Goal: Task Accomplishment & Management: Use online tool/utility

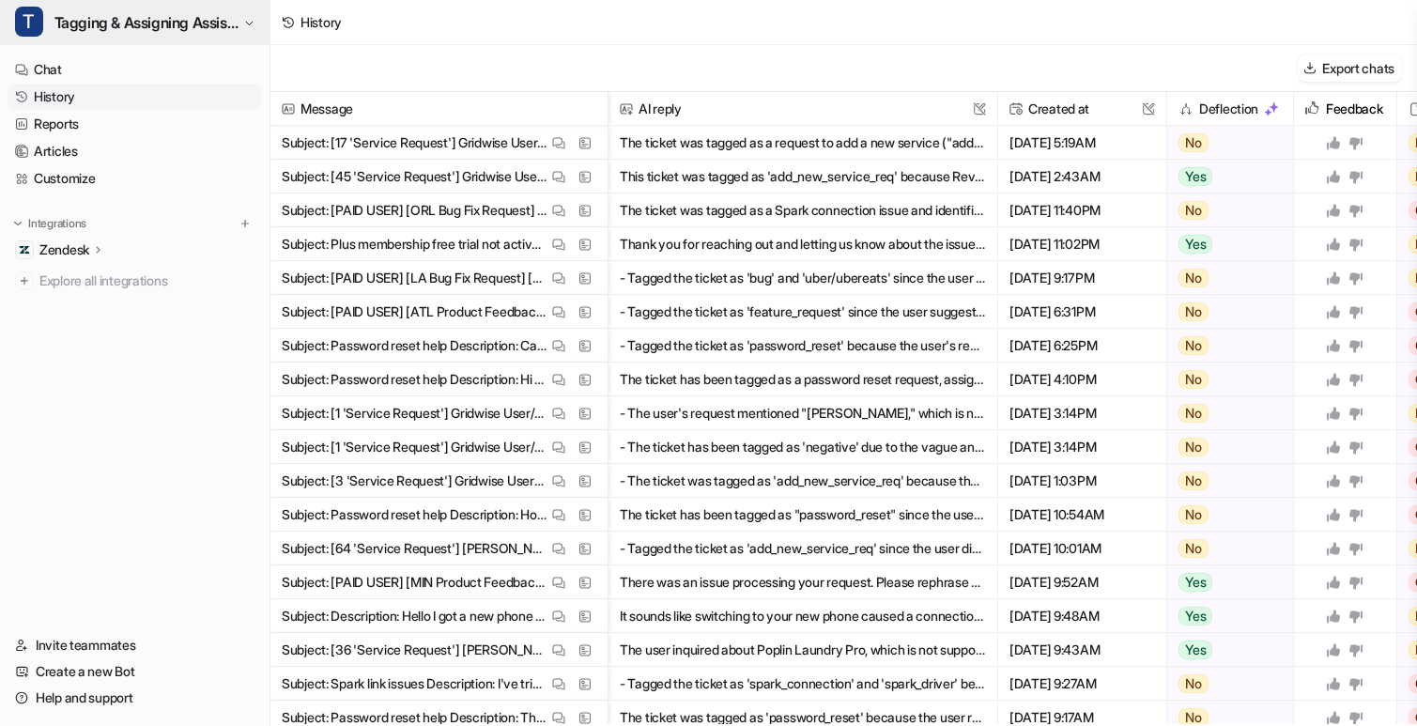
click at [112, 37] on button "T Tagging & Assigning Assistant" at bounding box center [135, 22] width 270 height 45
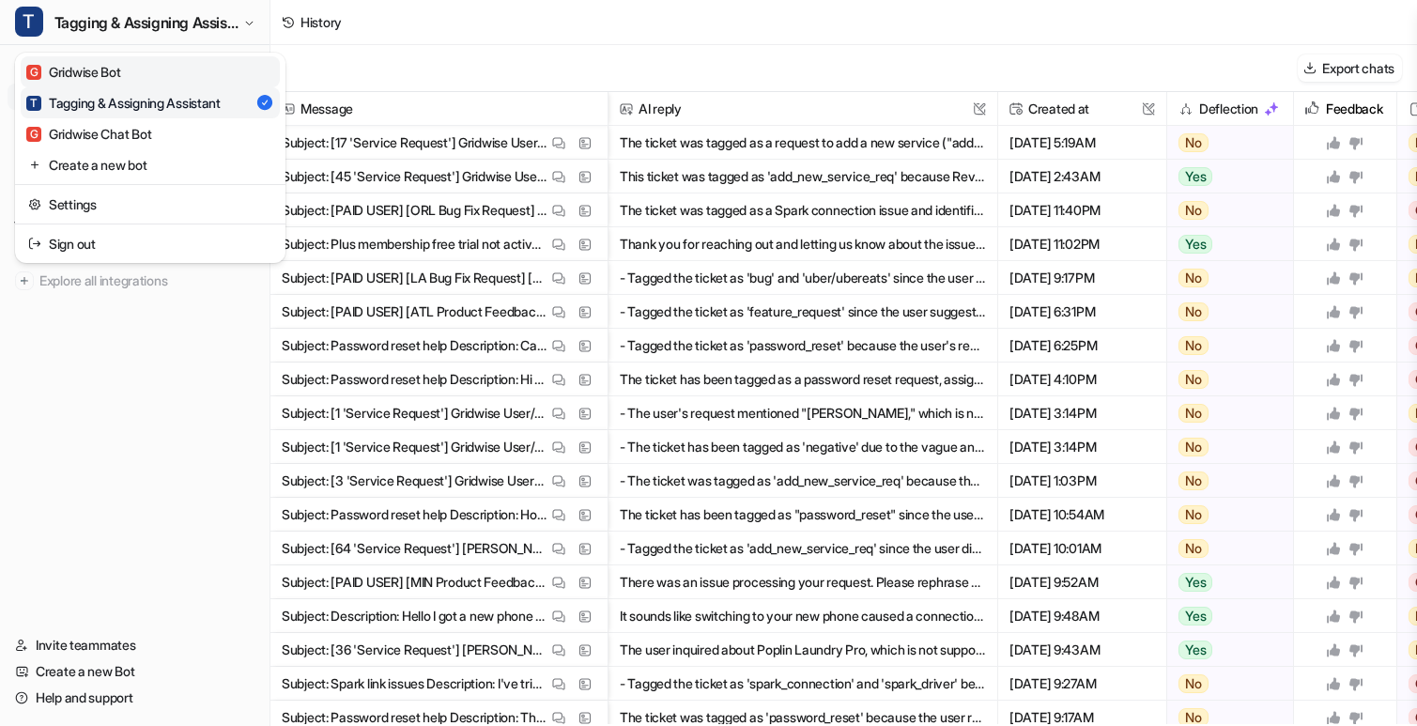
click at [134, 71] on link "G Gridwise Bot" at bounding box center [150, 71] width 259 height 31
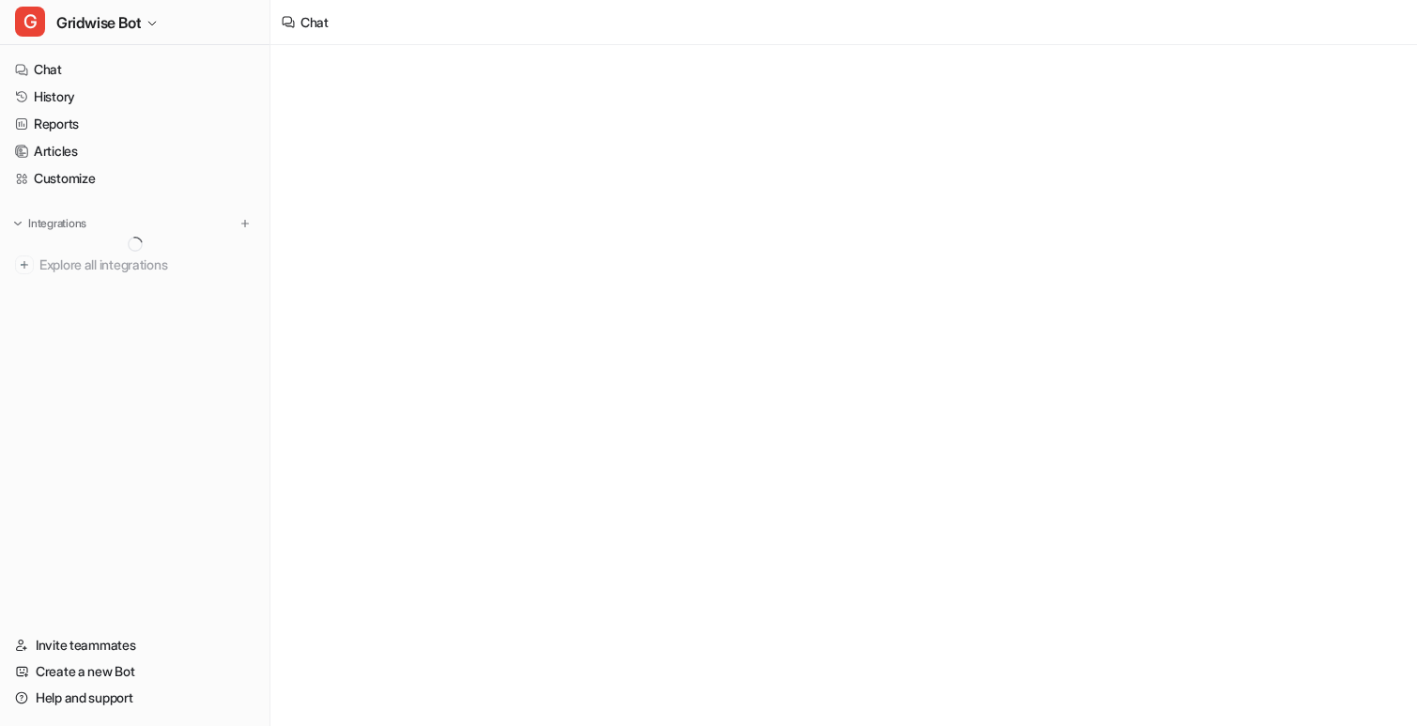
click at [134, 71] on link "Chat" at bounding box center [135, 69] width 255 height 26
click at [706, 394] on div at bounding box center [842, 403] width 549 height 43
paste div
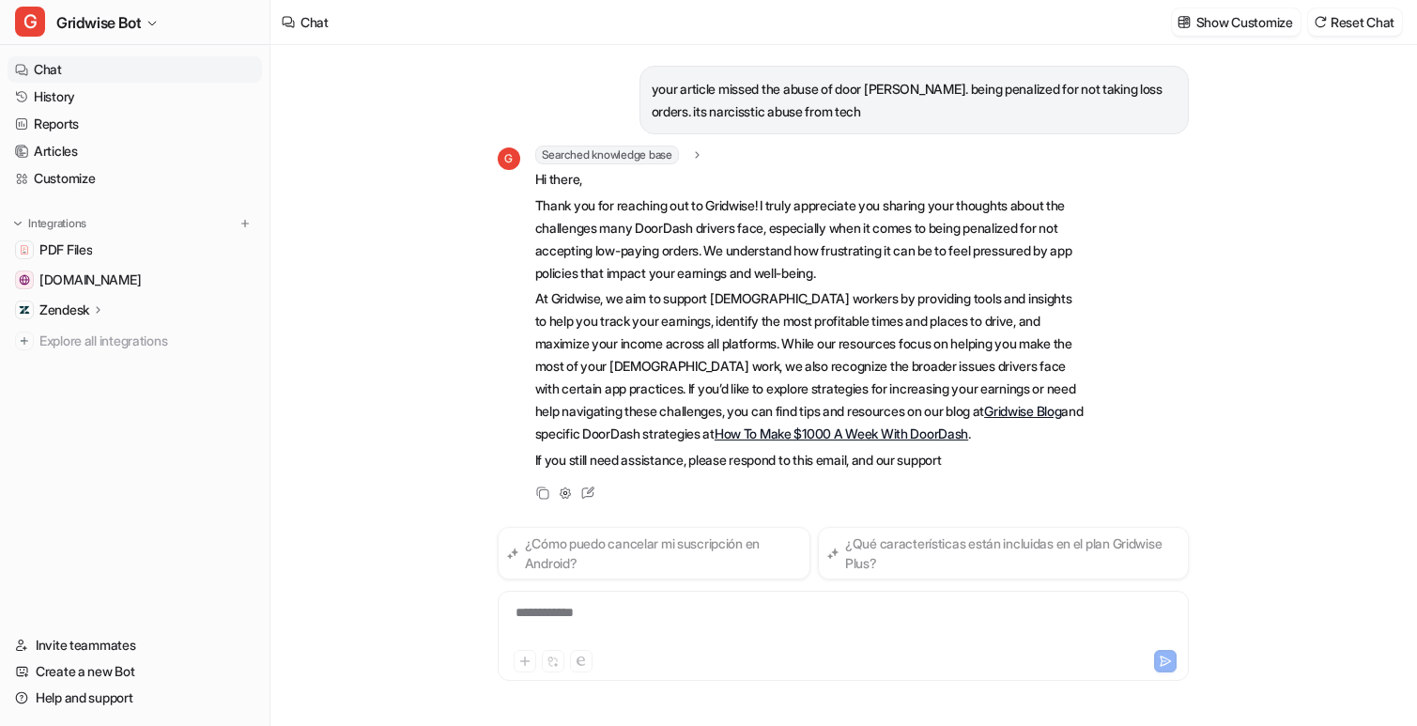
scroll to position [24, 0]
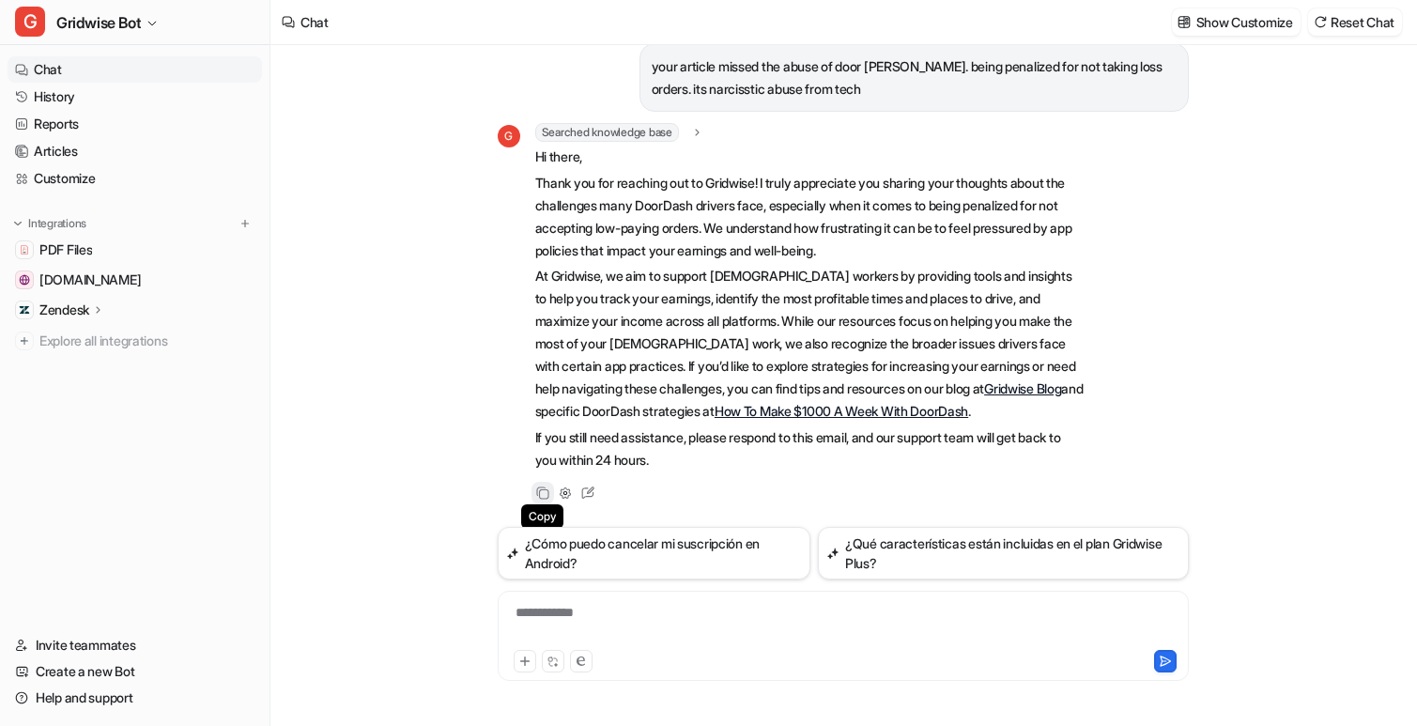
click at [542, 502] on div "Copy" at bounding box center [543, 493] width 23 height 23
click at [536, 488] on icon at bounding box center [542, 493] width 13 height 13
click at [536, 488] on icon at bounding box center [543, 493] width 19 height 19
